Goal: Entertainment & Leisure: Browse casually

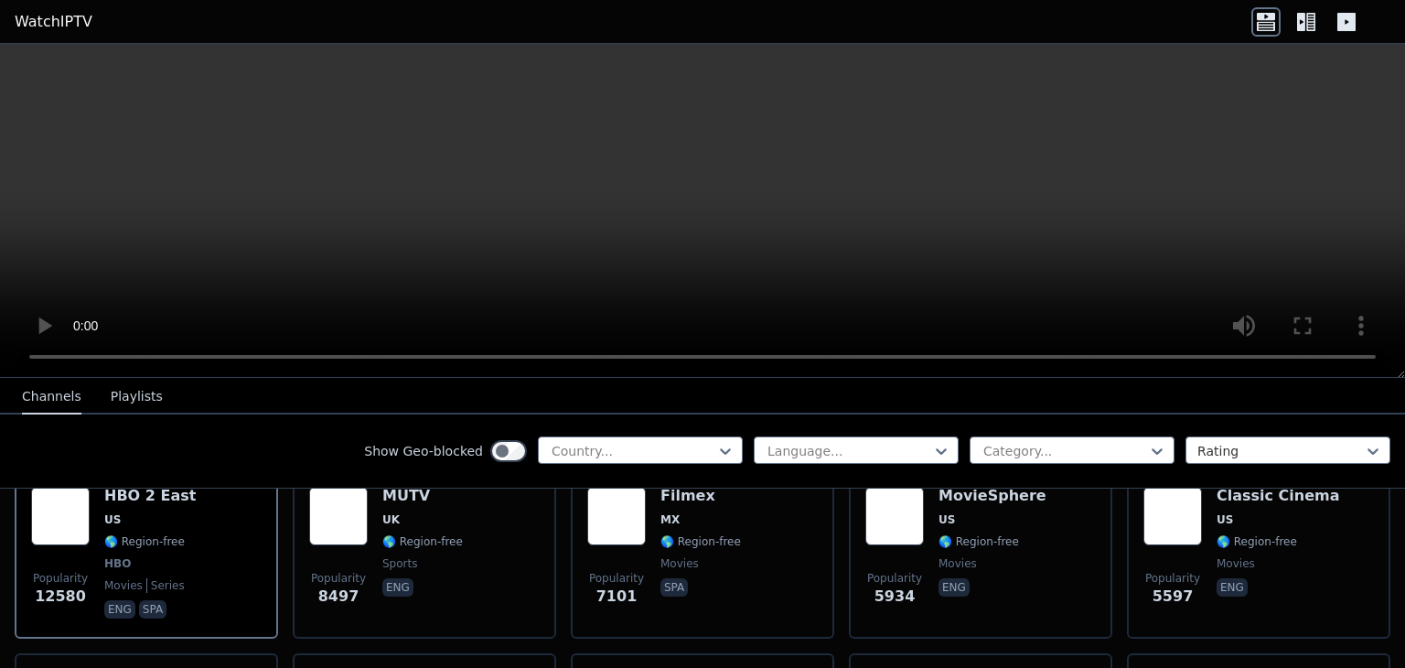
scroll to position [234, 0]
click at [605, 436] on div "Country..." at bounding box center [640, 449] width 205 height 27
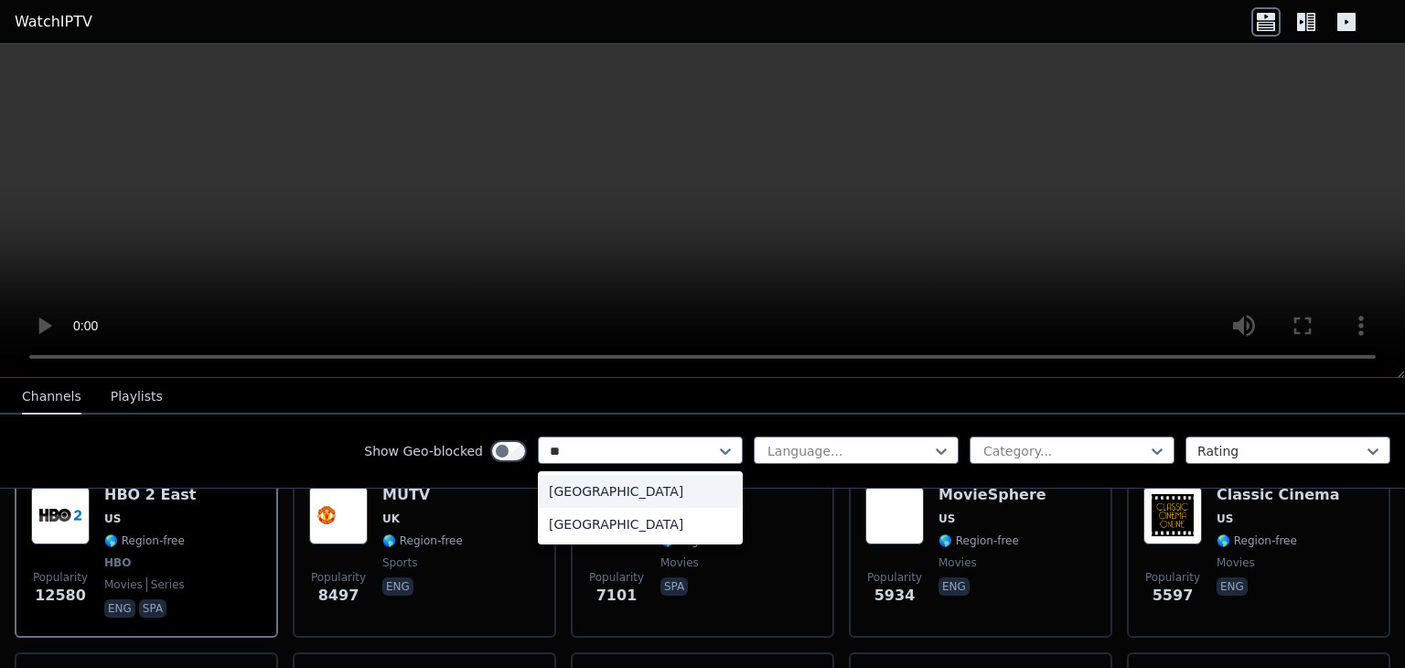
type input "***"
click at [602, 491] on div "[GEOGRAPHIC_DATA]" at bounding box center [640, 491] width 205 height 33
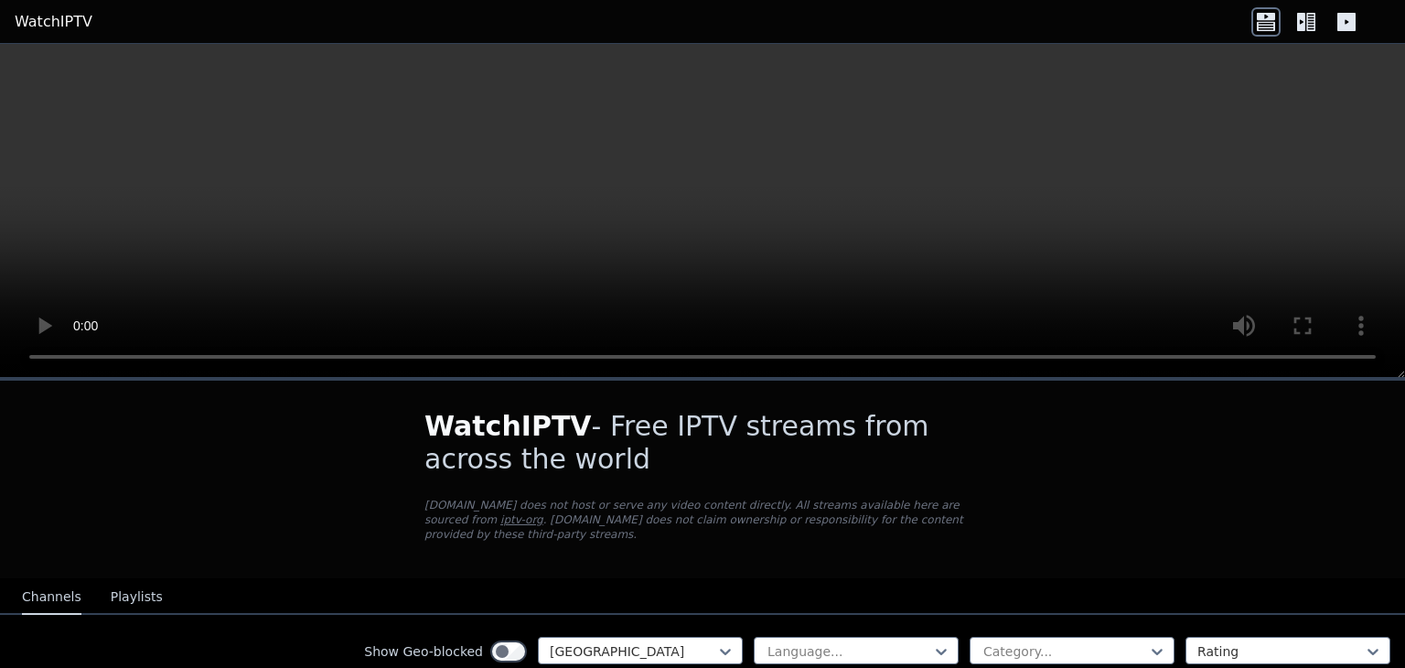
scroll to position [168, 0]
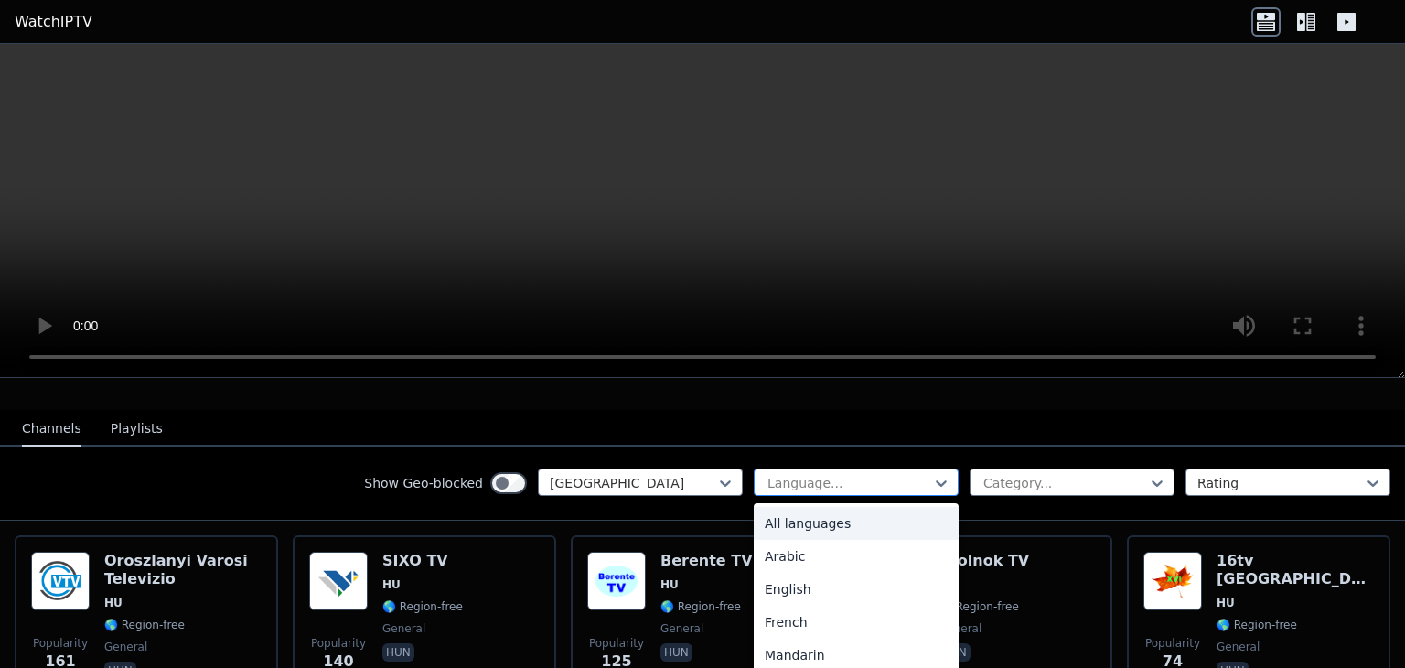
click at [812, 468] on div "Language..." at bounding box center [856, 481] width 205 height 27
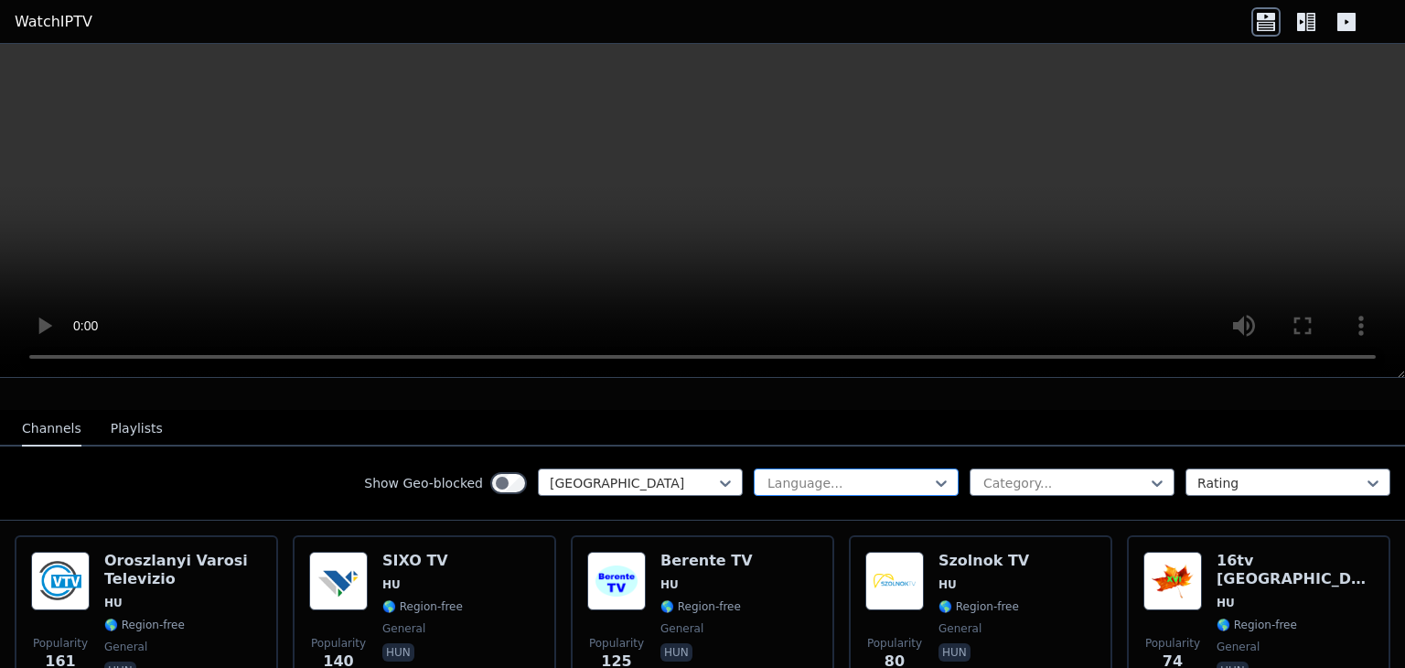
click at [812, 468] on div "Language..." at bounding box center [856, 481] width 205 height 27
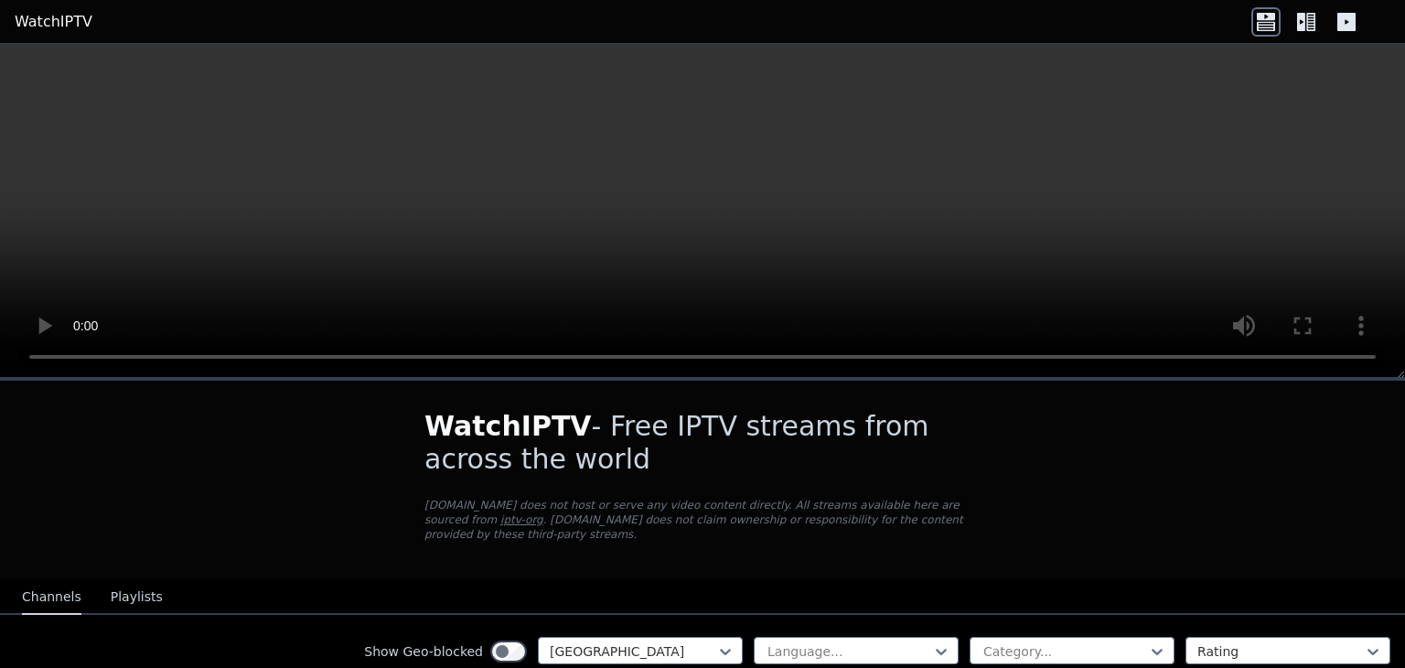
scroll to position [167, 0]
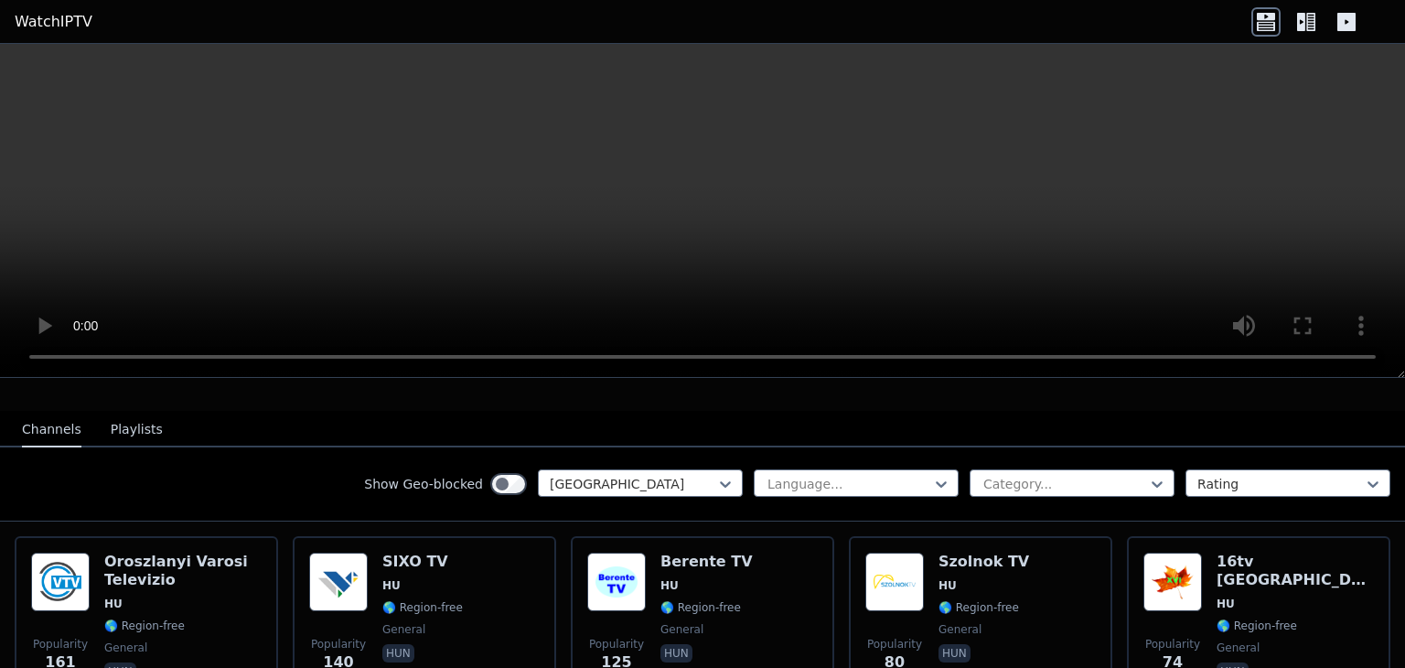
click at [125, 419] on button "Playlists" at bounding box center [137, 429] width 52 height 35
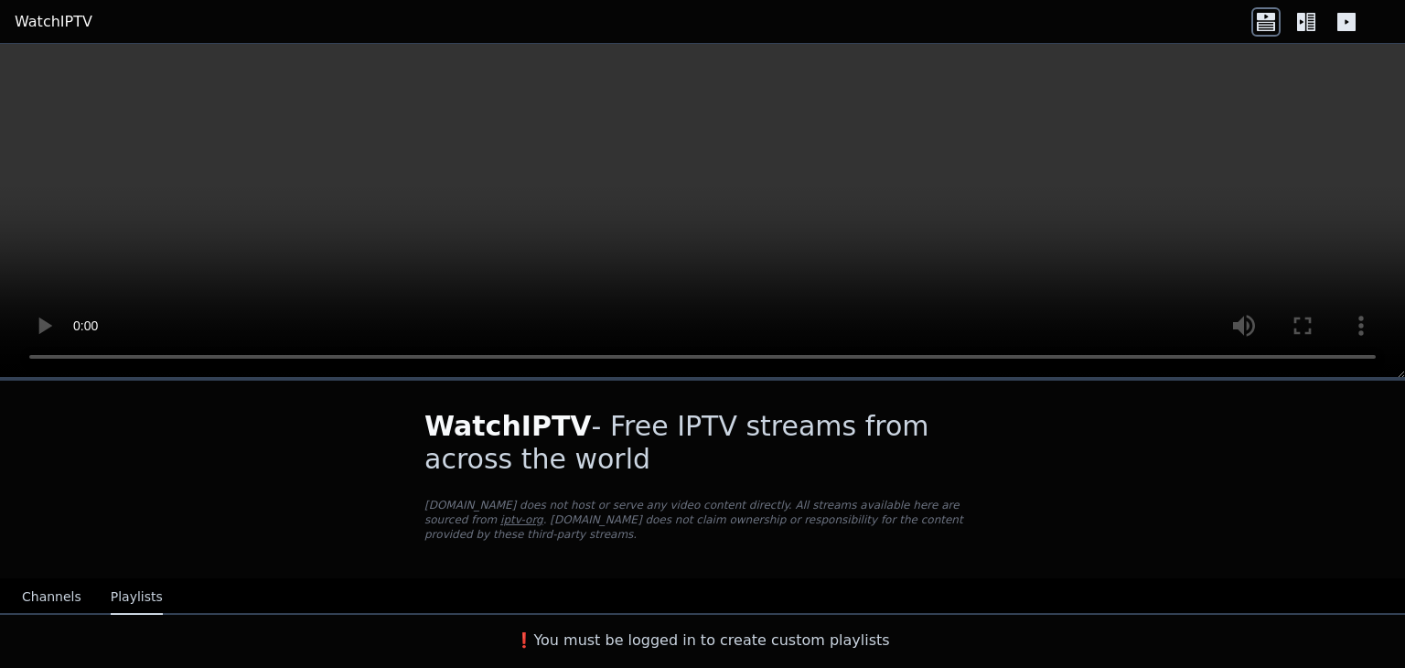
click at [55, 584] on button "Channels" at bounding box center [51, 597] width 59 height 35
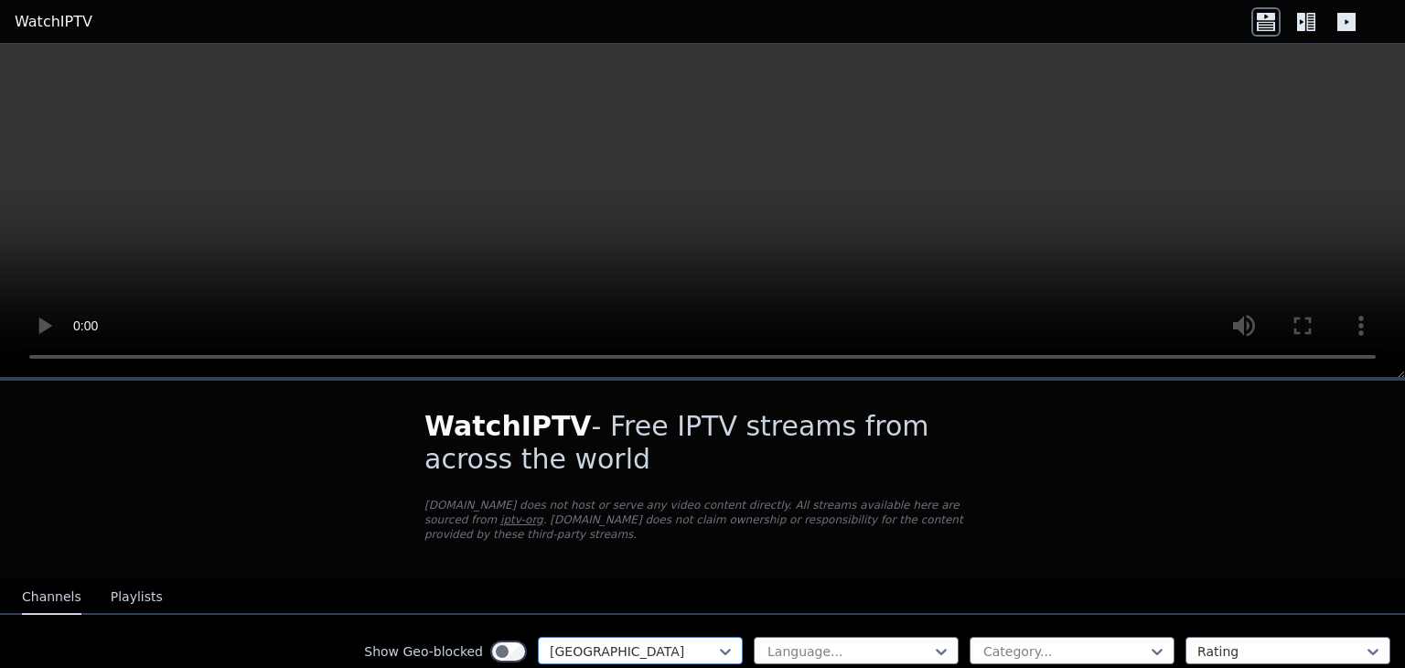
click at [555, 642] on div at bounding box center [633, 651] width 166 height 18
type input "***"
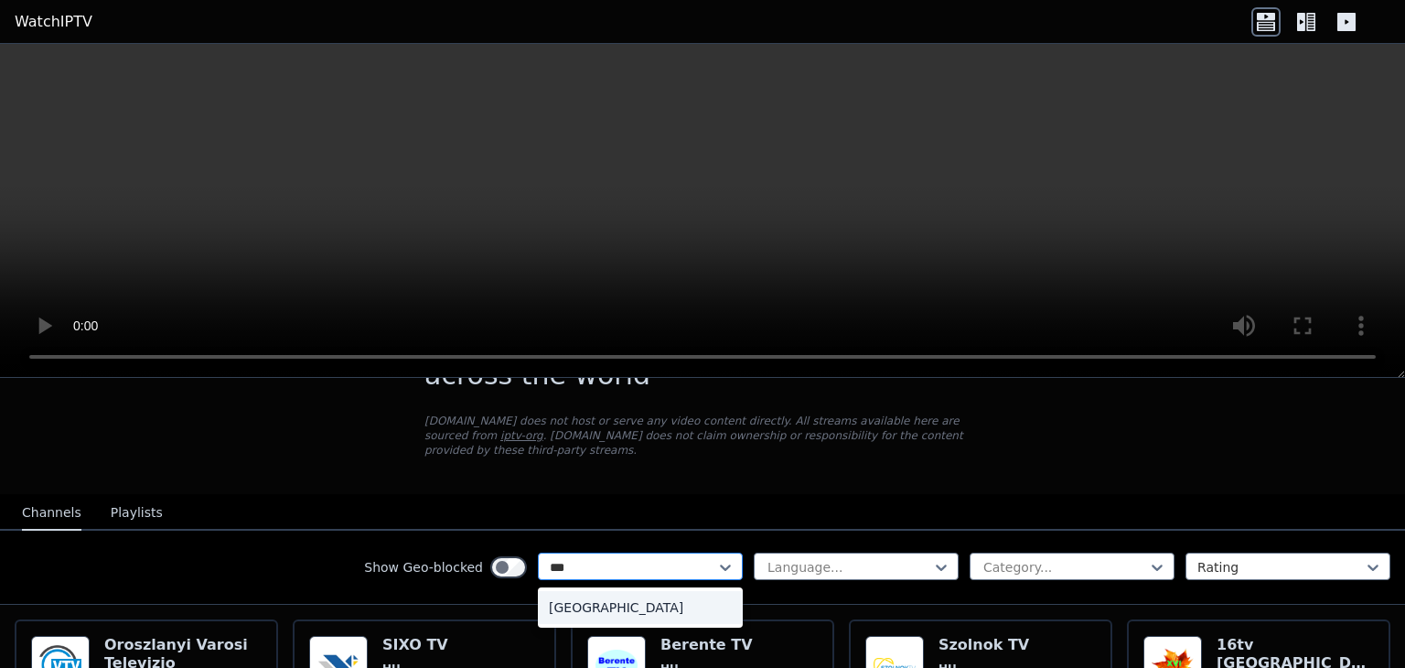
scroll to position [87, 0]
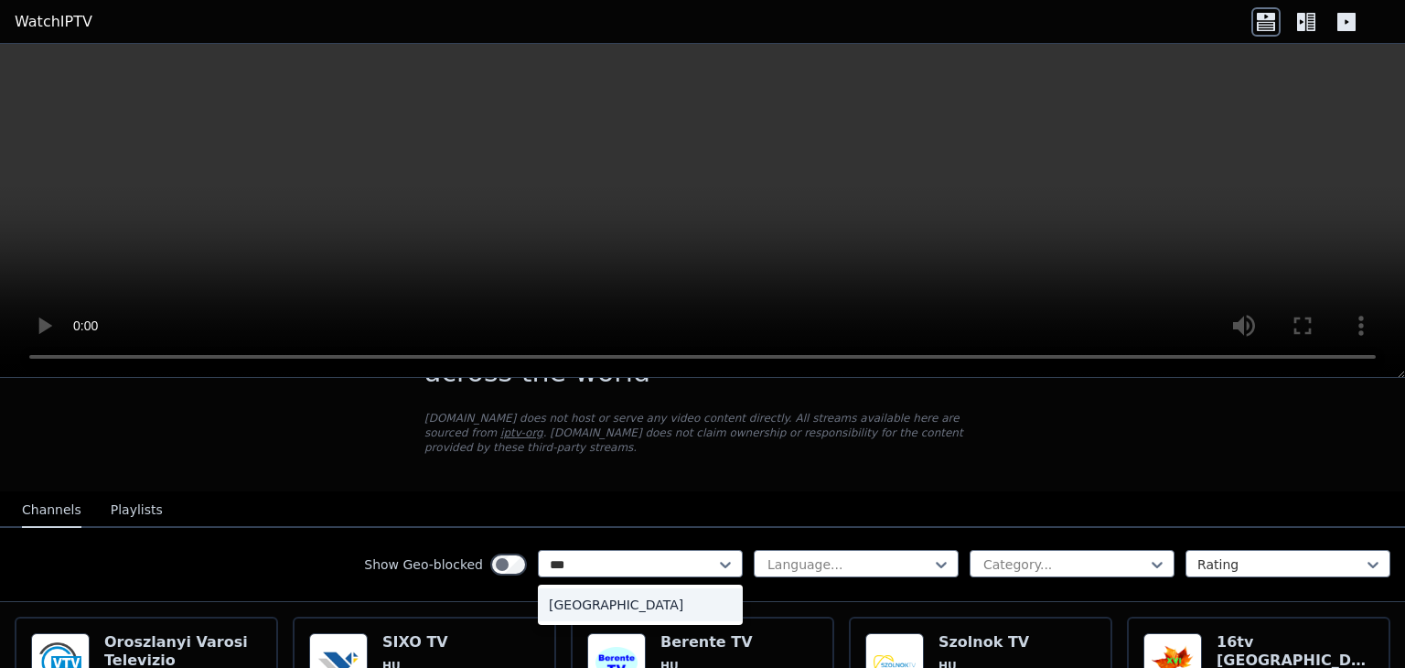
click at [573, 589] on div "[GEOGRAPHIC_DATA]" at bounding box center [640, 604] width 205 height 33
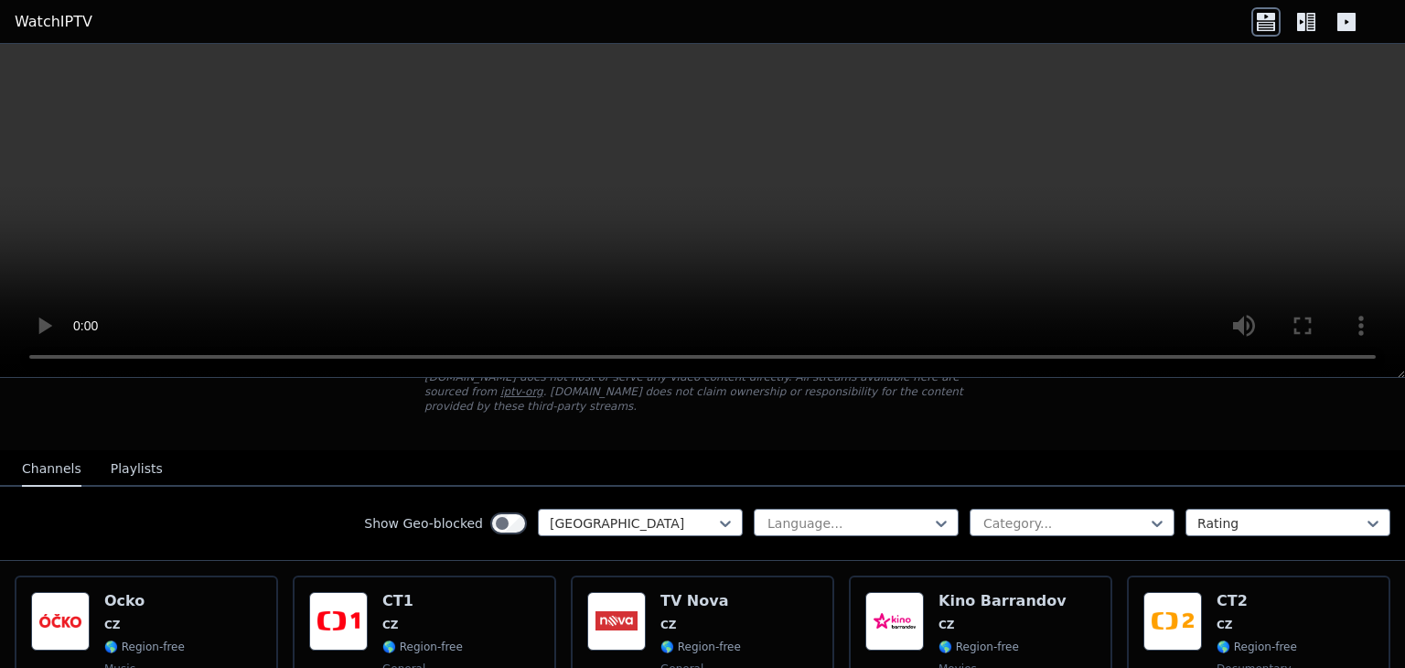
scroll to position [130, 0]
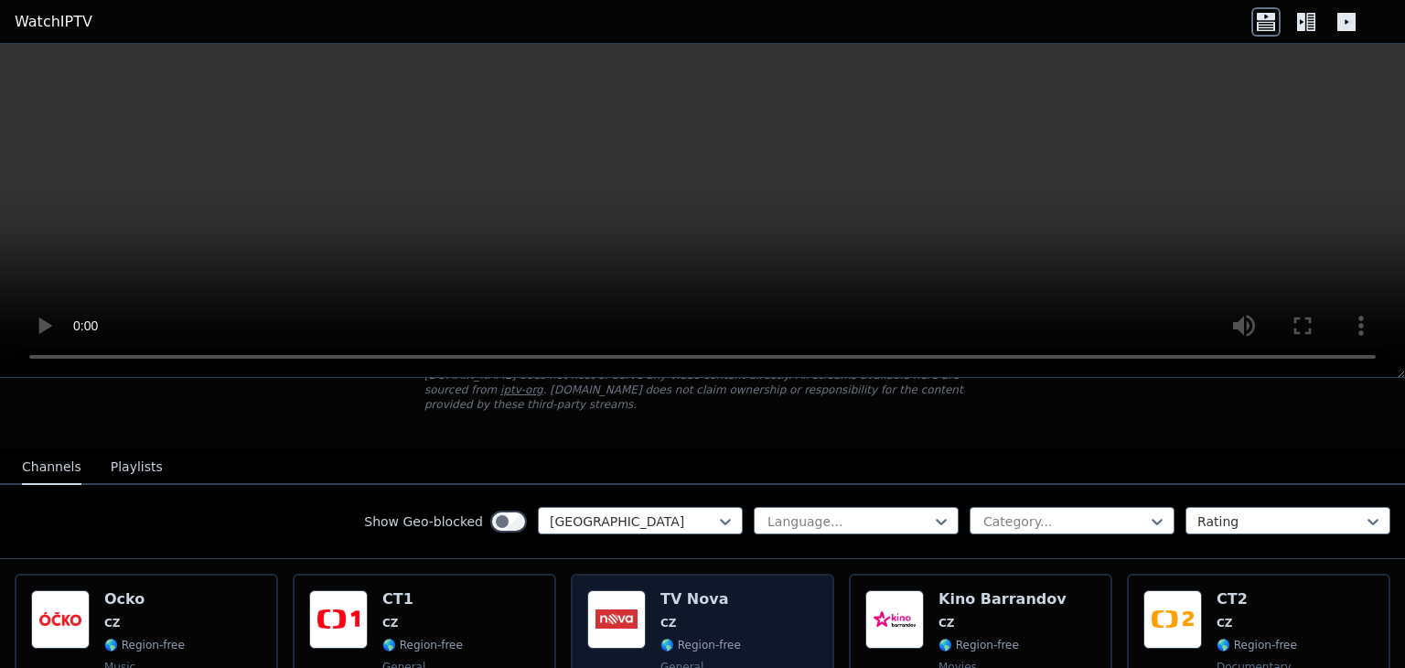
click at [634, 590] on img at bounding box center [616, 619] width 59 height 59
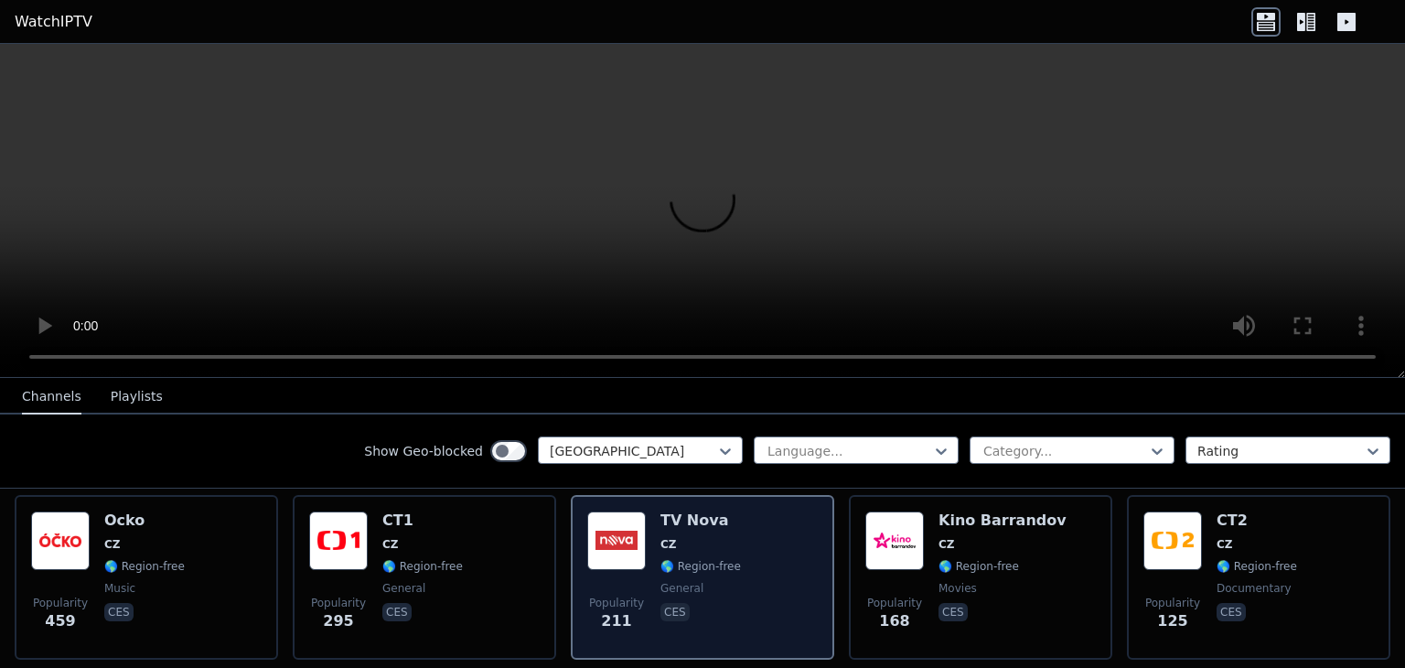
scroll to position [210, 0]
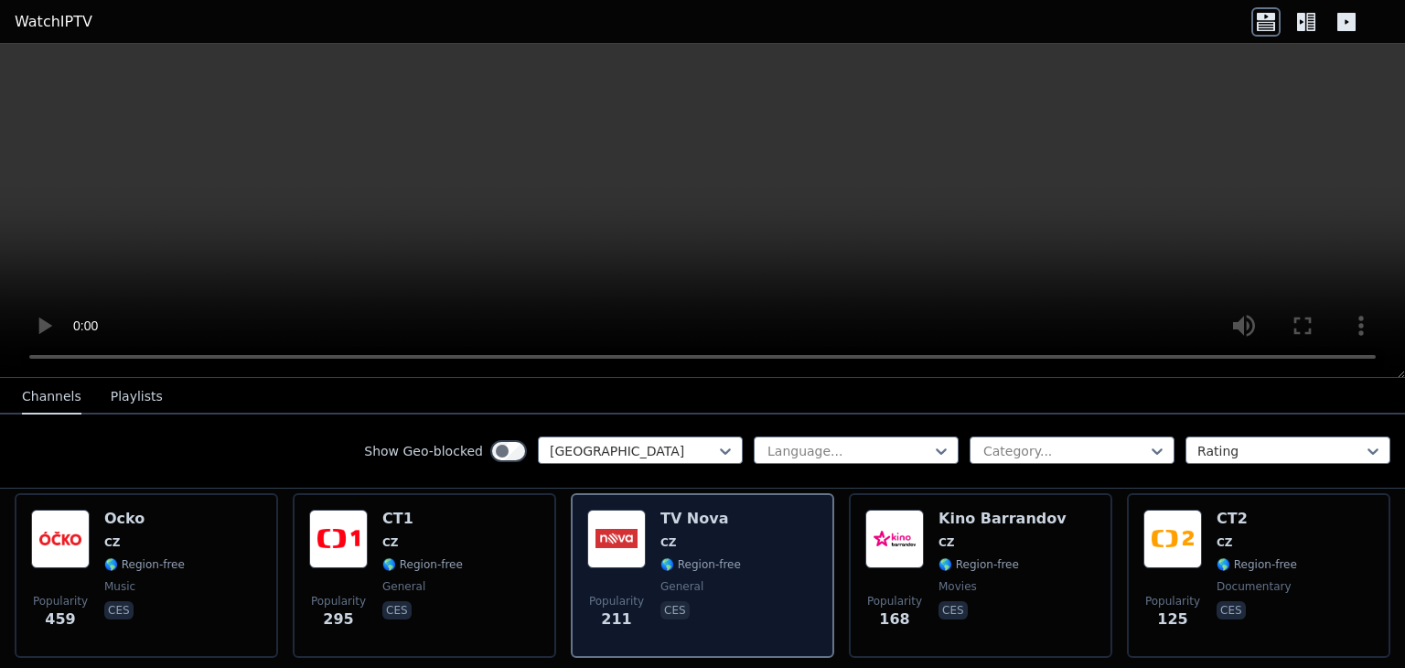
click at [622, 524] on img at bounding box center [616, 538] width 59 height 59
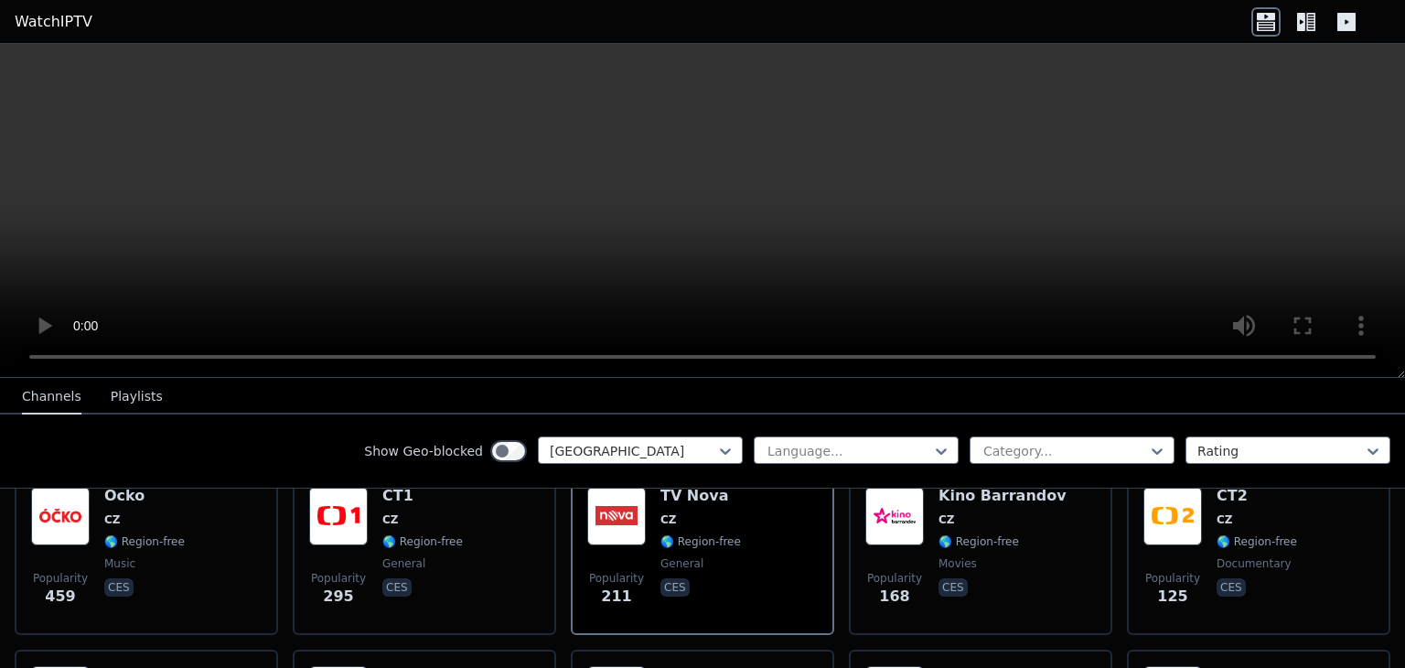
scroll to position [232, 0]
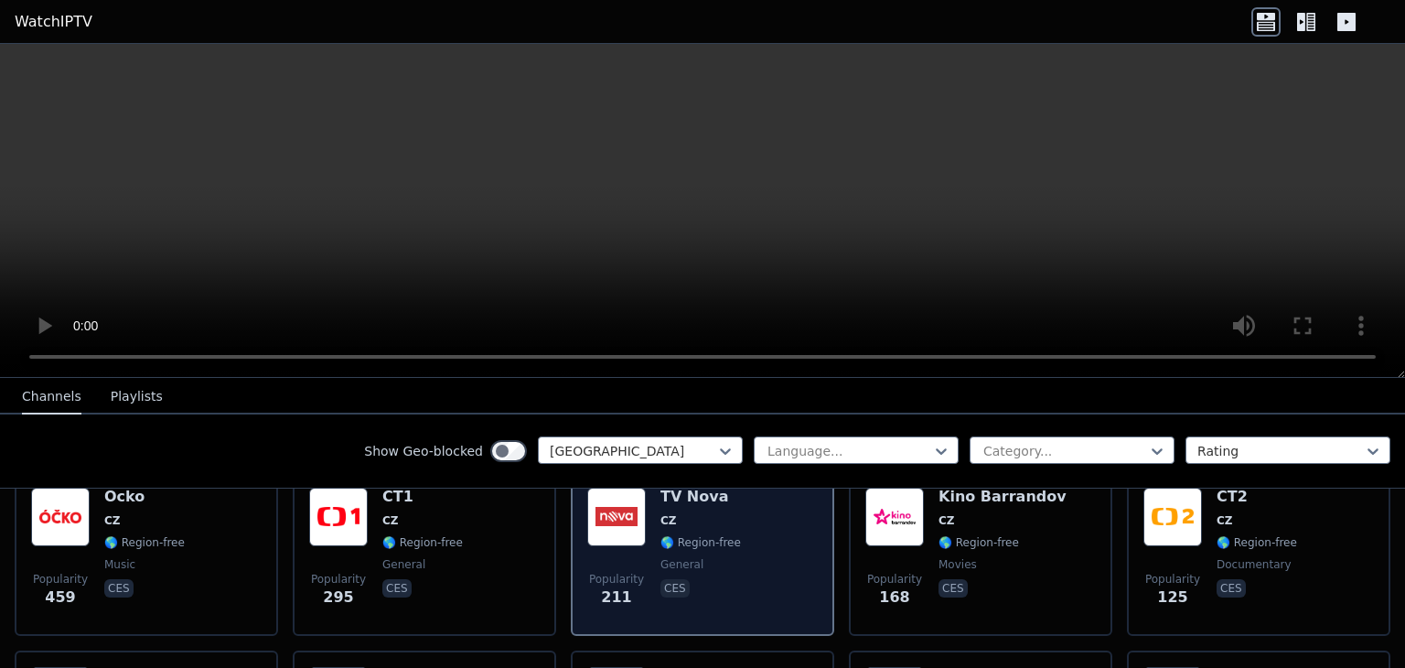
click at [680, 535] on span "🌎 Region-free" at bounding box center [700, 542] width 80 height 15
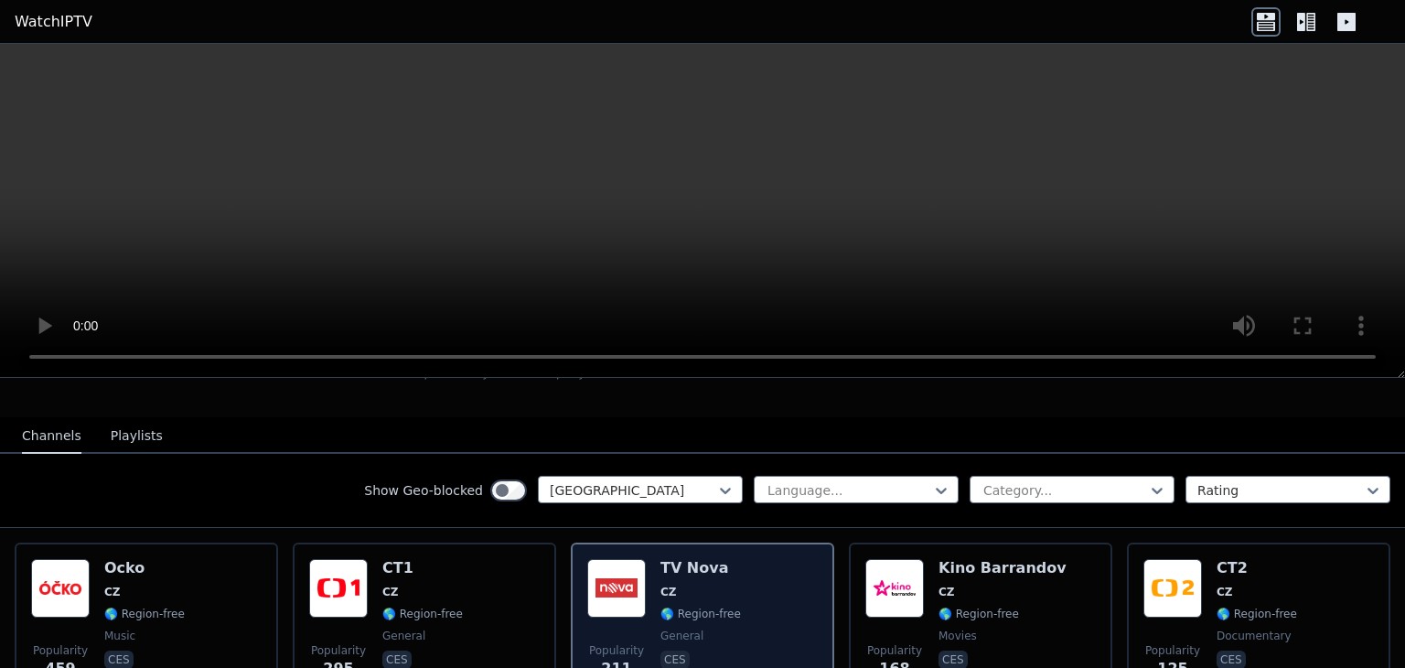
click at [673, 565] on div "TV Nova CZ 🌎 Region-free general ces" at bounding box center [700, 625] width 80 height 132
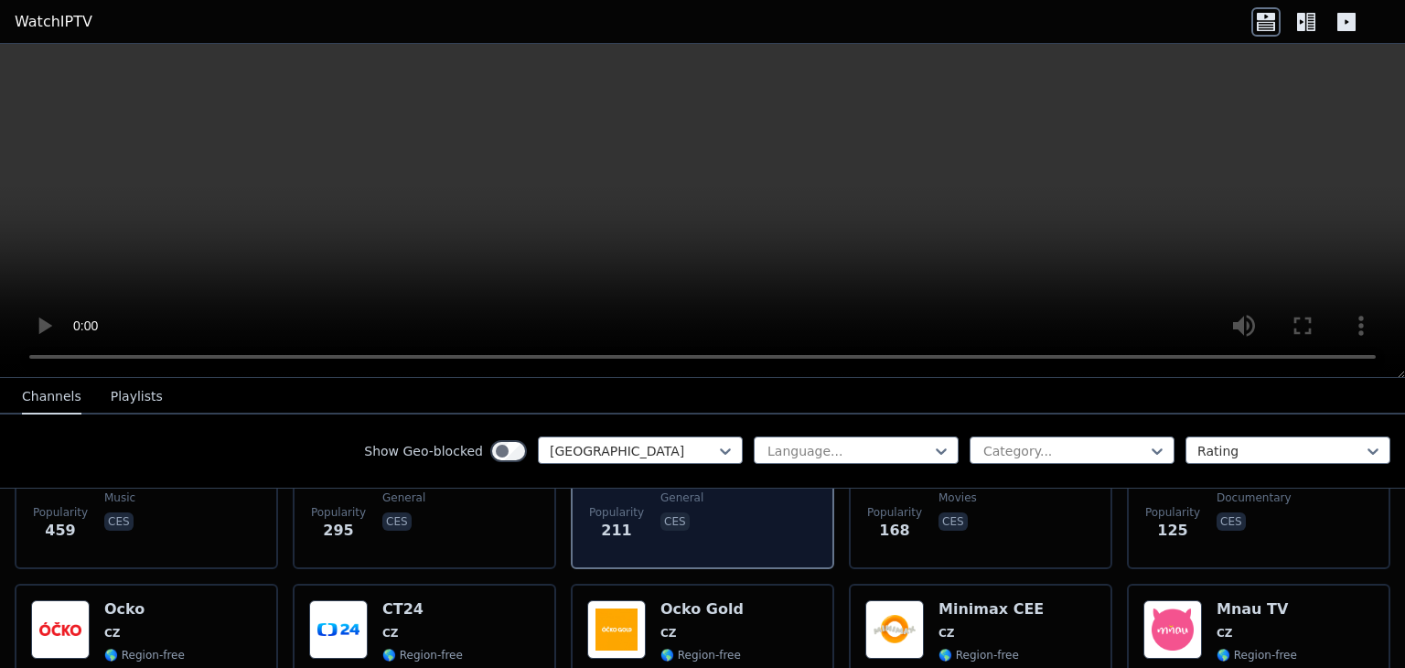
scroll to position [340, 0]
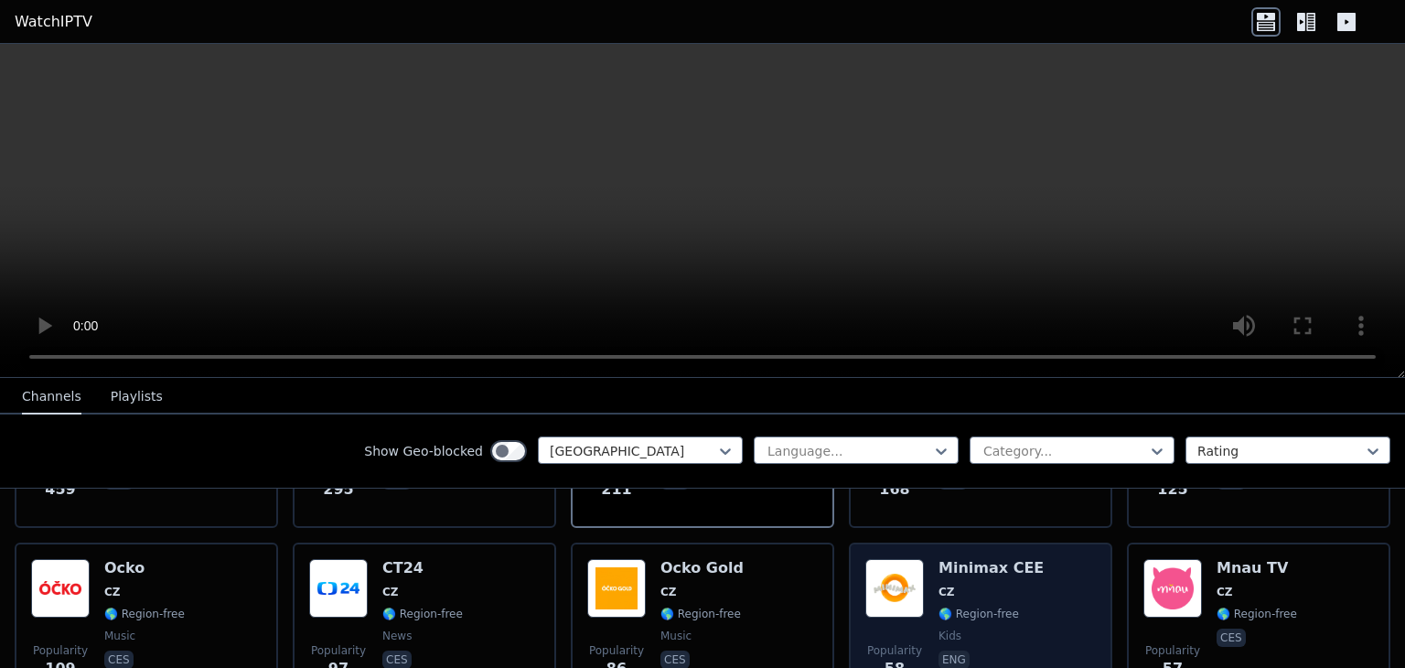
click at [885, 572] on img at bounding box center [894, 588] width 59 height 59
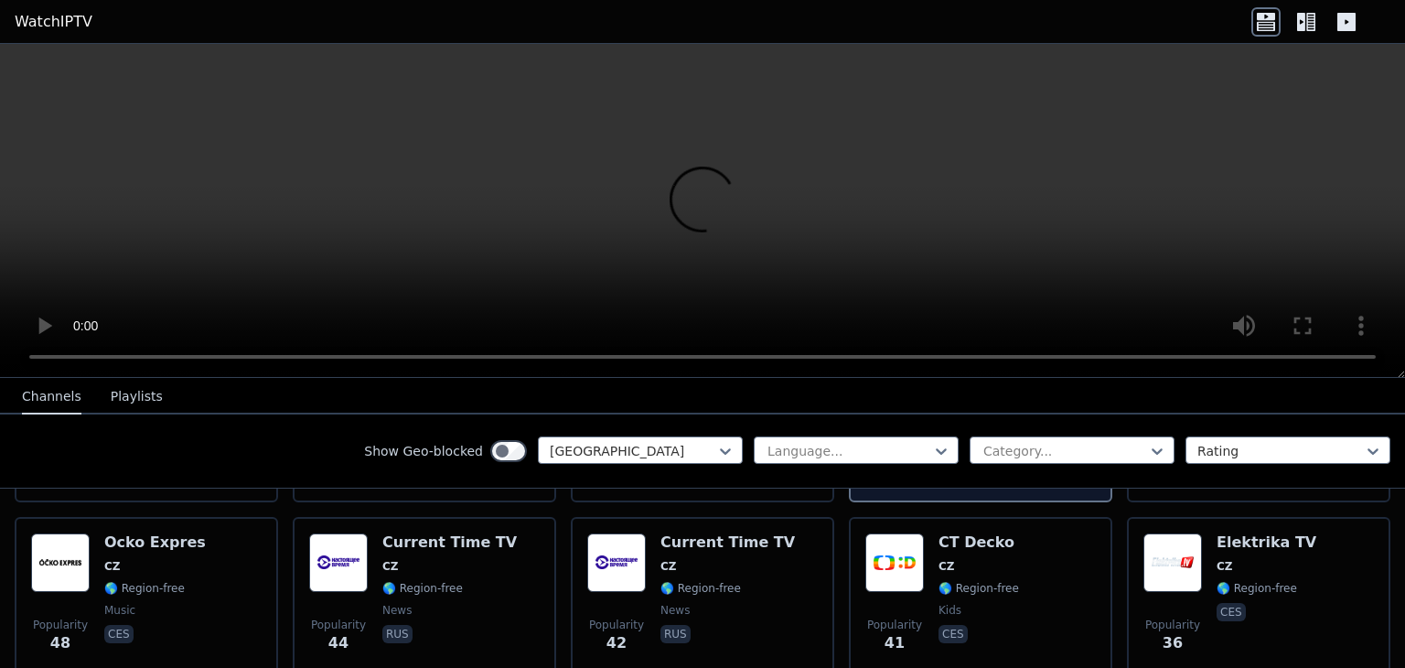
scroll to position [549, 0]
